Goal: Navigation & Orientation: Find specific page/section

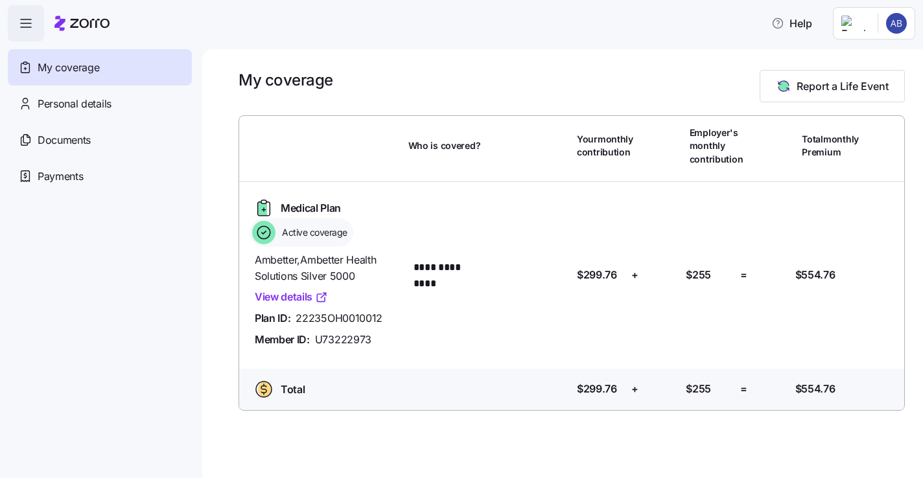
click at [299, 297] on link "View details" at bounding box center [291, 297] width 73 height 16
click at [58, 113] on div "Personal details" at bounding box center [100, 104] width 184 height 36
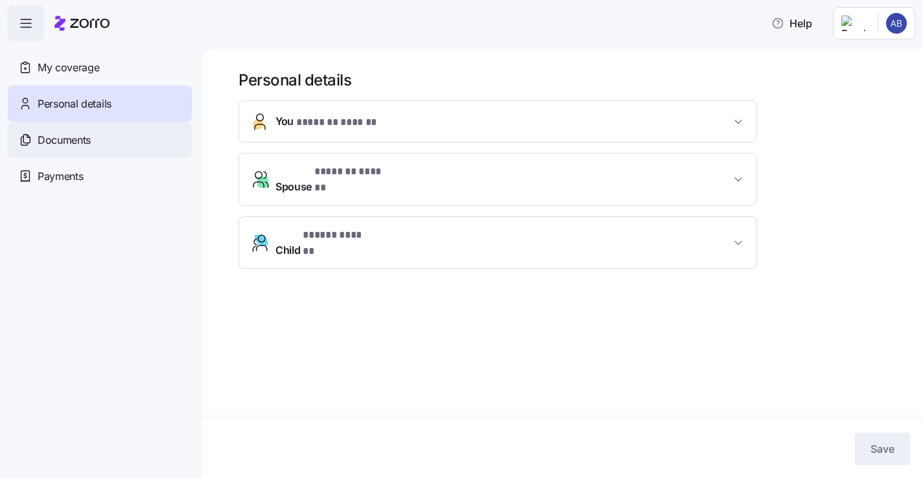
click at [55, 145] on span "Documents" at bounding box center [64, 140] width 53 height 16
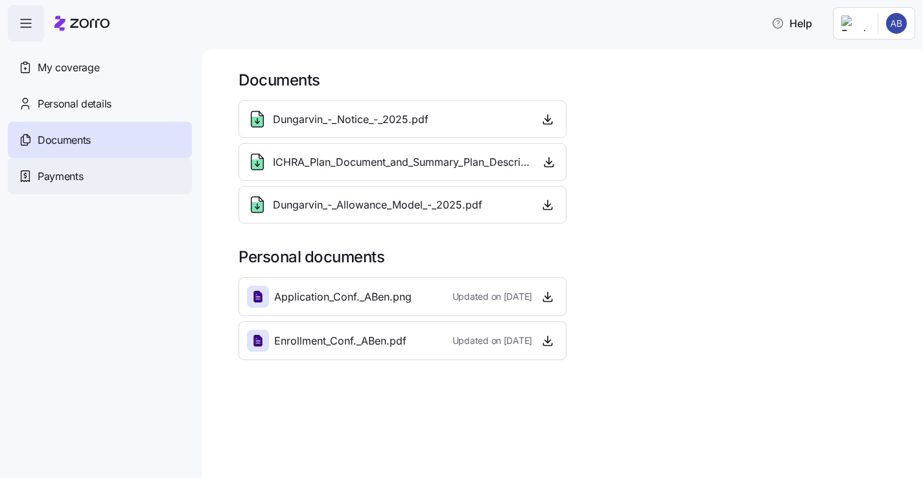
click at [53, 178] on span "Payments" at bounding box center [60, 177] width 45 height 16
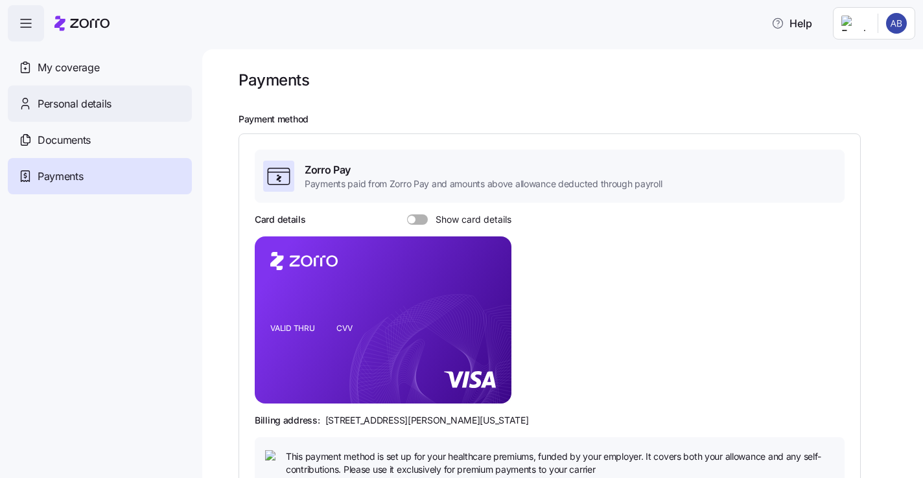
click at [85, 105] on span "Personal details" at bounding box center [75, 104] width 74 height 16
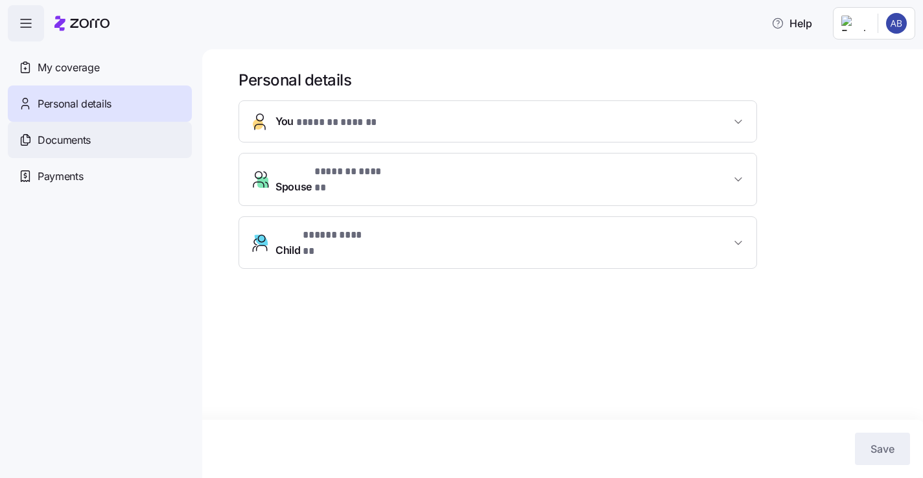
click at [71, 128] on div "Documents" at bounding box center [100, 140] width 184 height 36
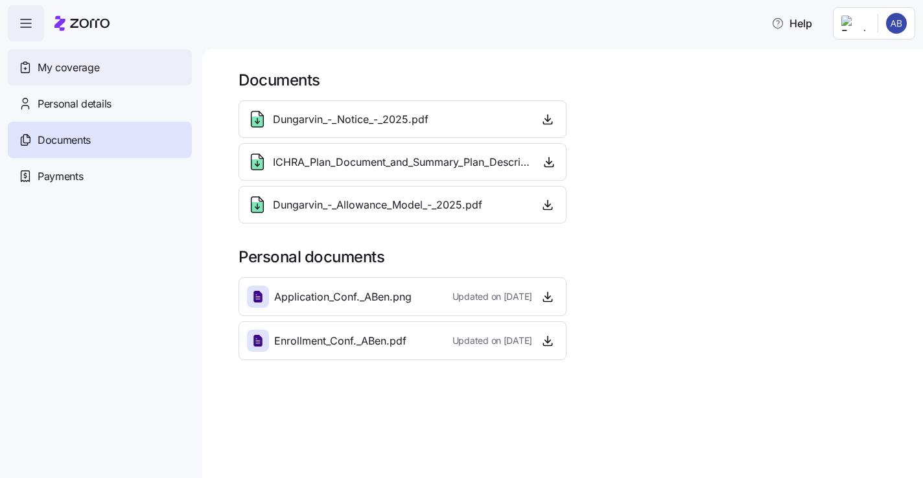
click at [100, 64] on div "My coverage" at bounding box center [100, 67] width 184 height 36
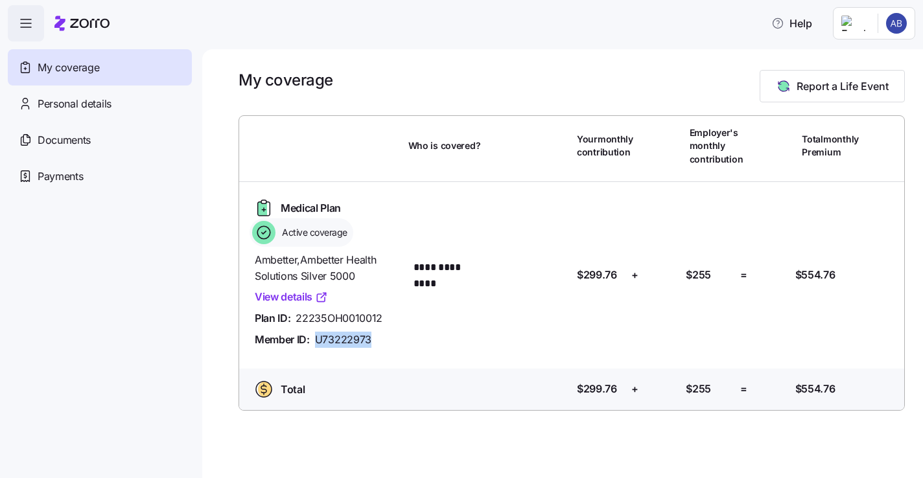
drag, startPoint x: 314, startPoint y: 334, endPoint x: 401, endPoint y: 338, distance: 87.0
click at [401, 338] on div "Ambetter , Ambetter Health Solutions Silver 5000 View details Plan ID: 22235OH0…" at bounding box center [327, 300] width 154 height 106
copy span "U73222973"
